Goal: Navigation & Orientation: Find specific page/section

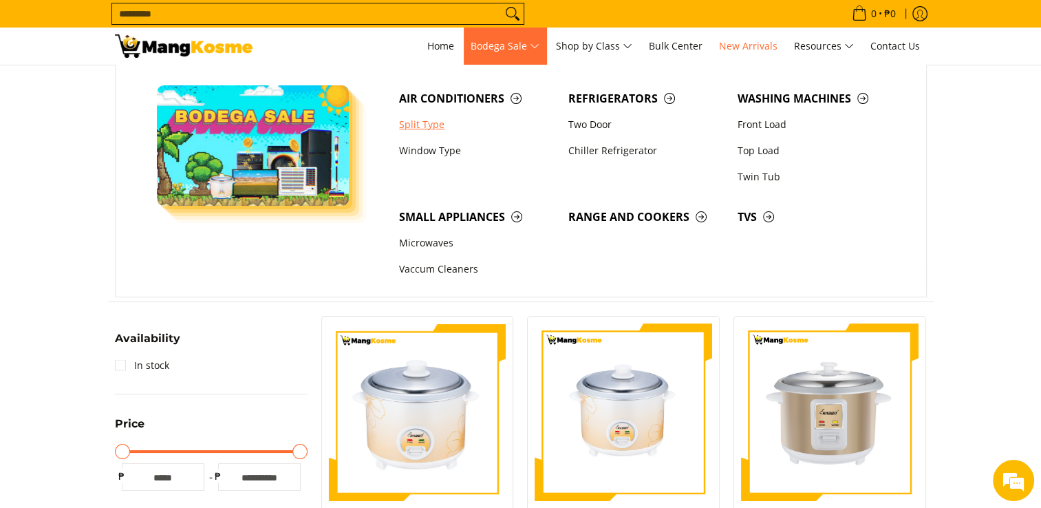
click at [420, 122] on link "Split Type" at bounding box center [476, 124] width 169 height 26
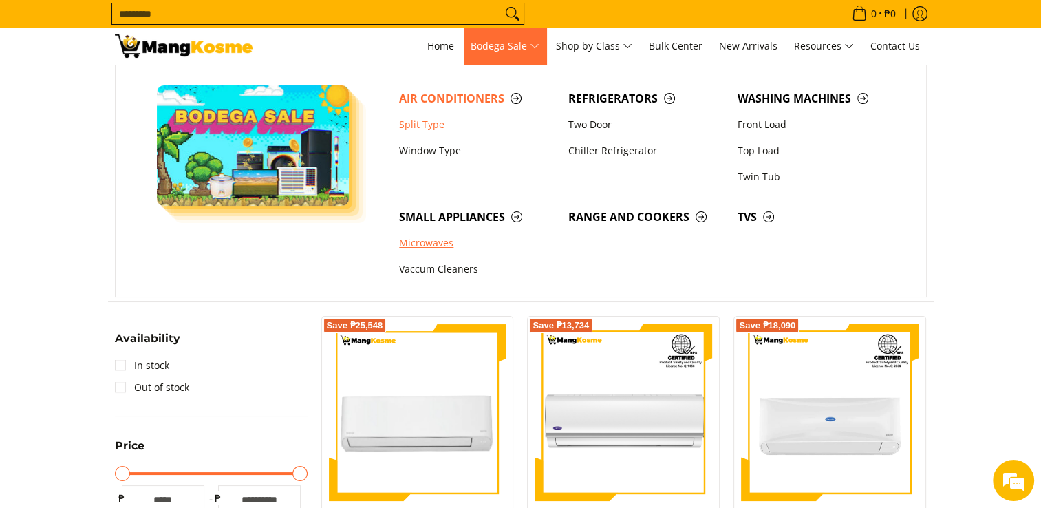
click at [416, 244] on link "Microwaves" at bounding box center [476, 243] width 169 height 26
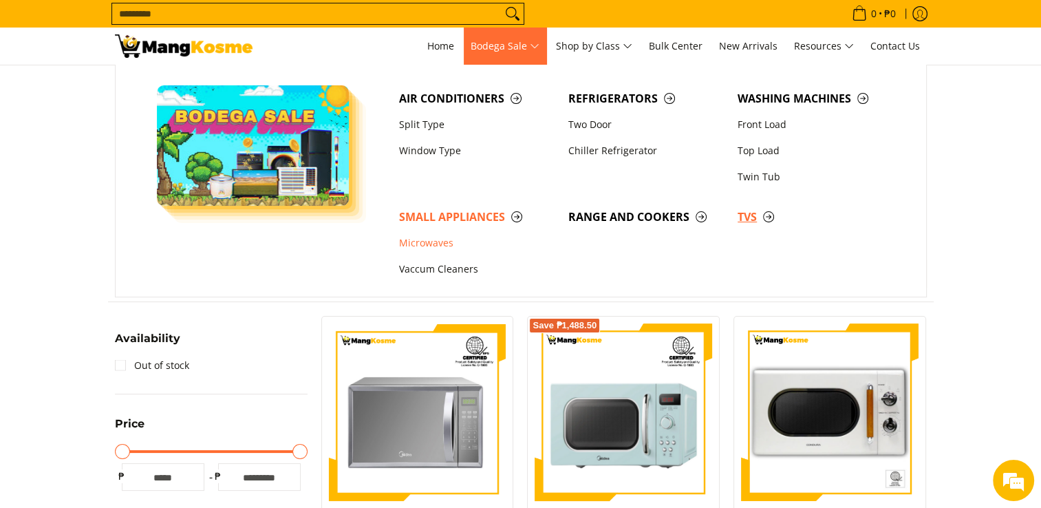
click at [768, 219] on span "TVs" at bounding box center [814, 216] width 155 height 17
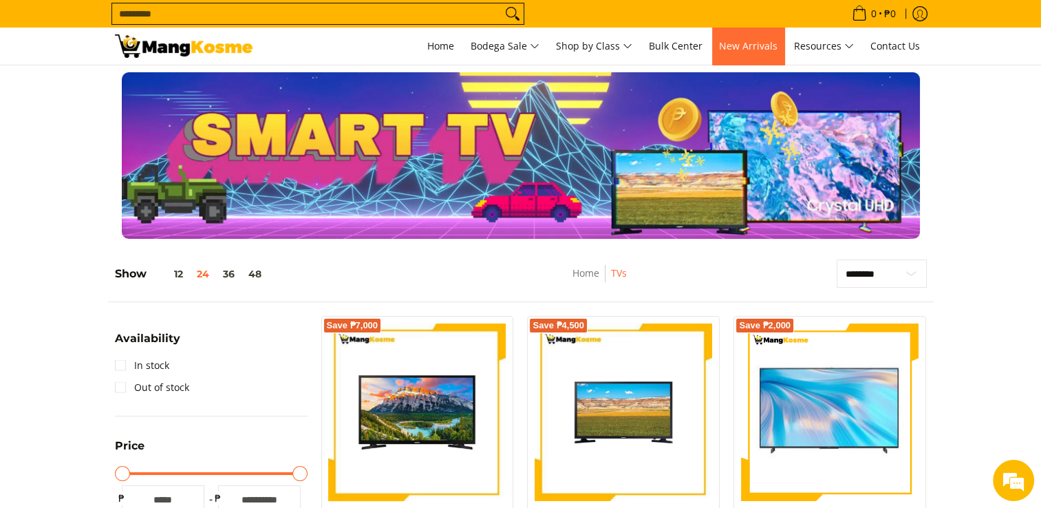
click at [754, 47] on span "New Arrivals" at bounding box center [748, 45] width 58 height 13
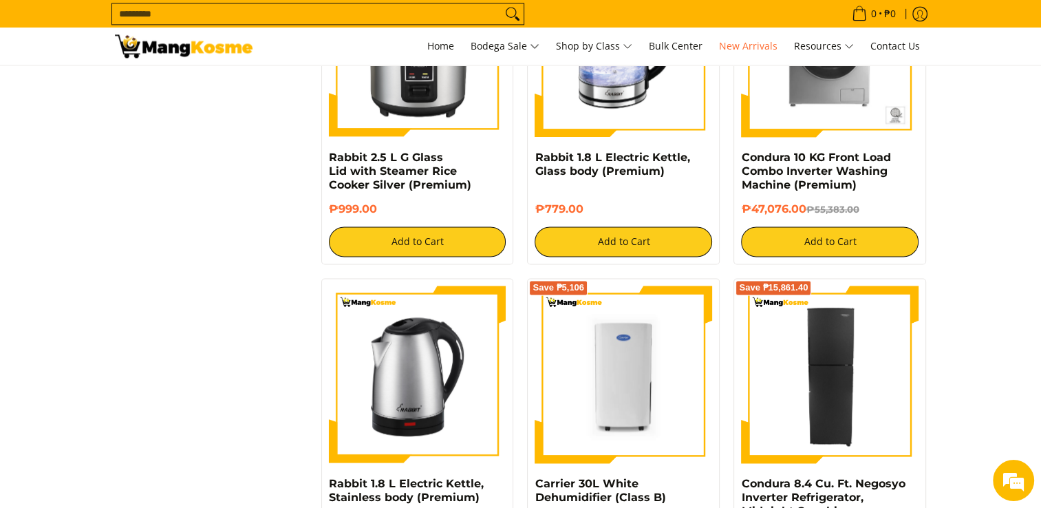
scroll to position [1981, 0]
